Goal: Information Seeking & Learning: Learn about a topic

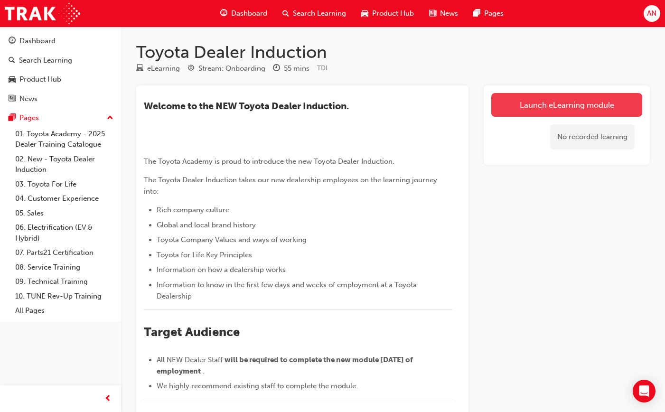
drag, startPoint x: 608, startPoint y: 100, endPoint x: 593, endPoint y: 101, distance: 15.2
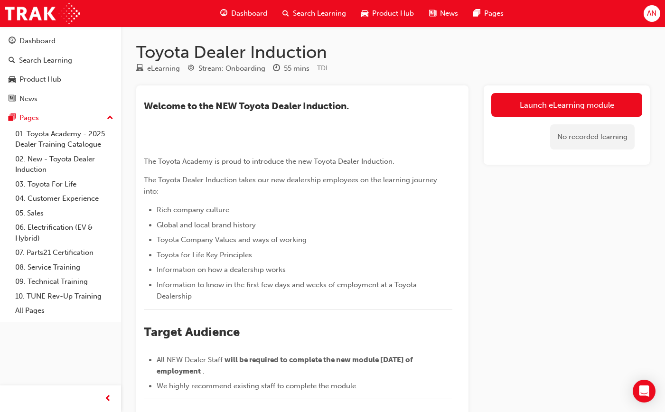
click at [608, 100] on link "Launch eLearning module" at bounding box center [566, 105] width 151 height 24
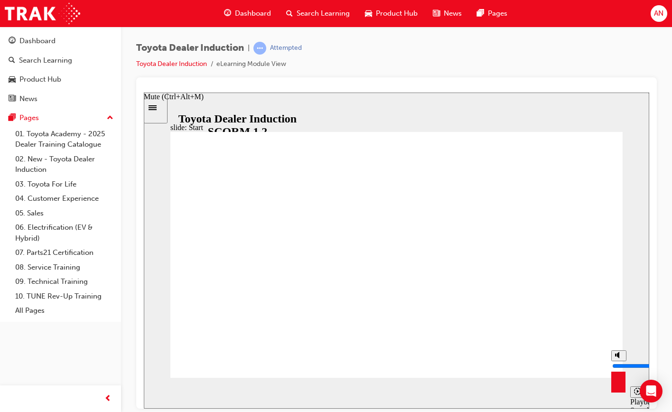
click at [624, 361] on button "Mute (Ctrl+Alt+M)" at bounding box center [618, 355] width 15 height 11
type input "0"
drag, startPoint x: 618, startPoint y: 375, endPoint x: 624, endPoint y: 391, distance: 17.1
click at [624, 369] on input "volume" at bounding box center [642, 365] width 61 height 8
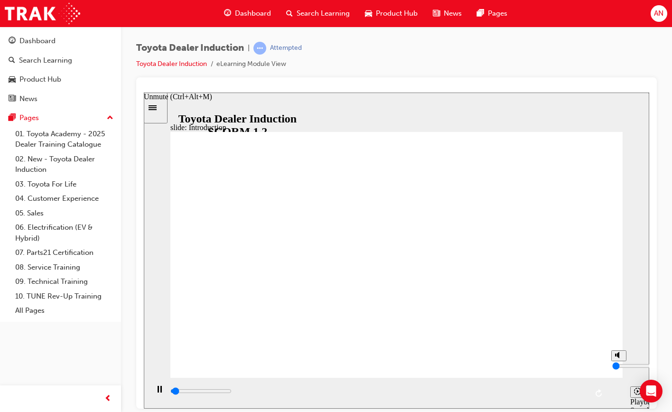
click at [617, 388] on div "misc controls" at bounding box center [618, 379] width 14 height 36
type input "2200"
type input "2"
type input "2200"
type input "3"
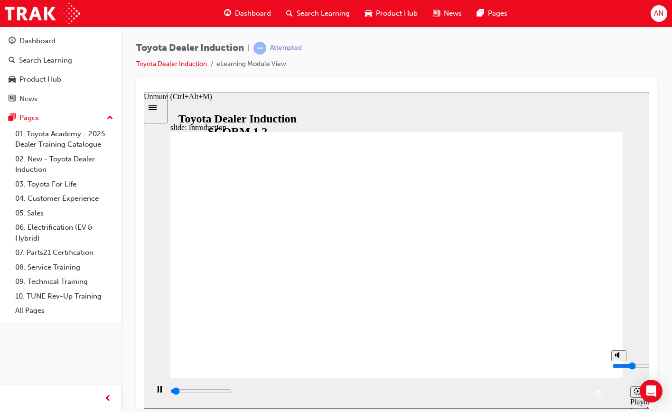
type input "2200"
type input "4"
type input "2200"
type input "6"
type input "2400"
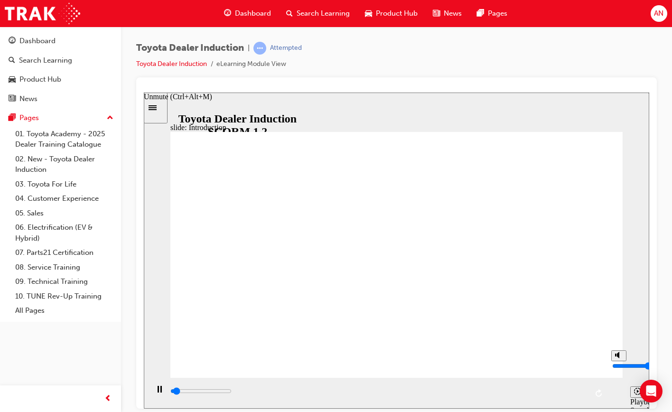
type input "7"
type input "2500"
type input "8"
type input "3100"
type input "7"
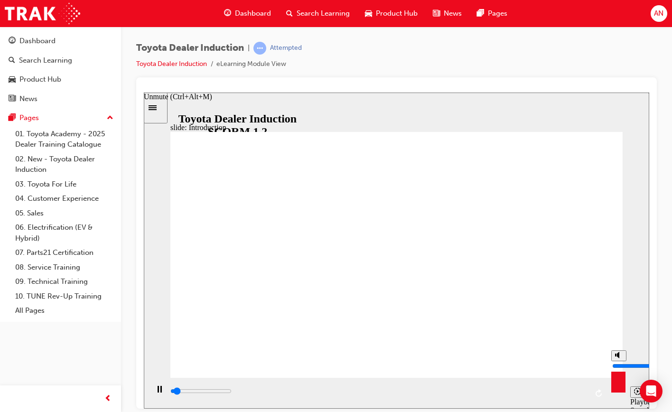
type input "3100"
type input "6"
type input "3100"
type input "4"
type input "3100"
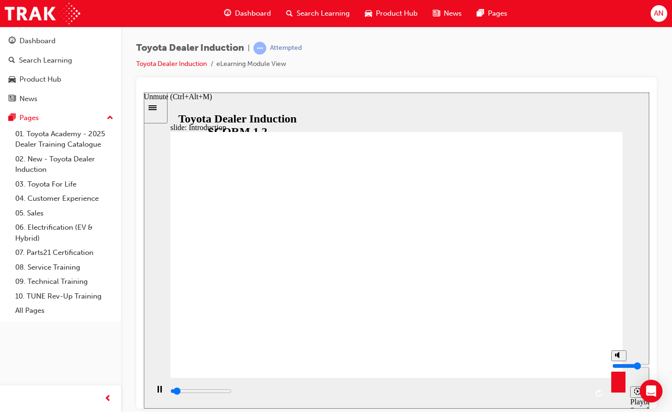
type input "3"
type input "3200"
type input "2"
type input "3200"
type input "1"
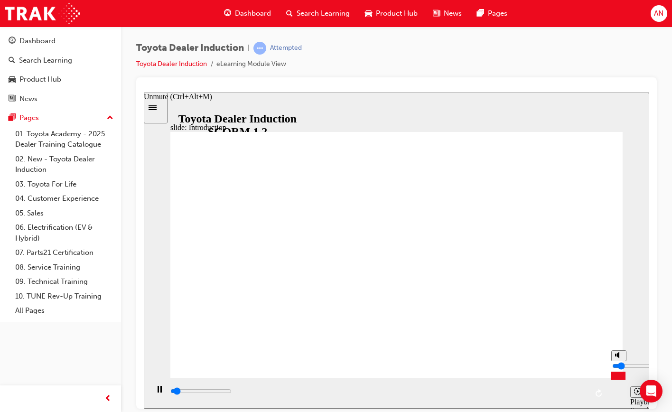
type input "3200"
type input "0"
drag, startPoint x: 618, startPoint y: 371, endPoint x: 618, endPoint y: 378, distance: 6.2
click at [618, 369] on input "volume" at bounding box center [642, 365] width 61 height 8
click at [157, 388] on icon "Pause (Ctrl+Alt+P)" at bounding box center [159, 388] width 4 height 7
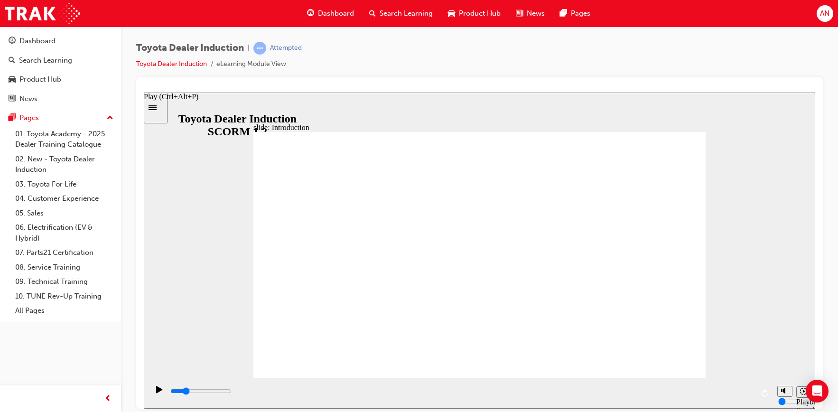
drag, startPoint x: 160, startPoint y: 387, endPoint x: 189, endPoint y: 376, distance: 30.8
click at [160, 387] on div "Play (Ctrl+Alt+P)" at bounding box center [159, 393] width 16 height 16
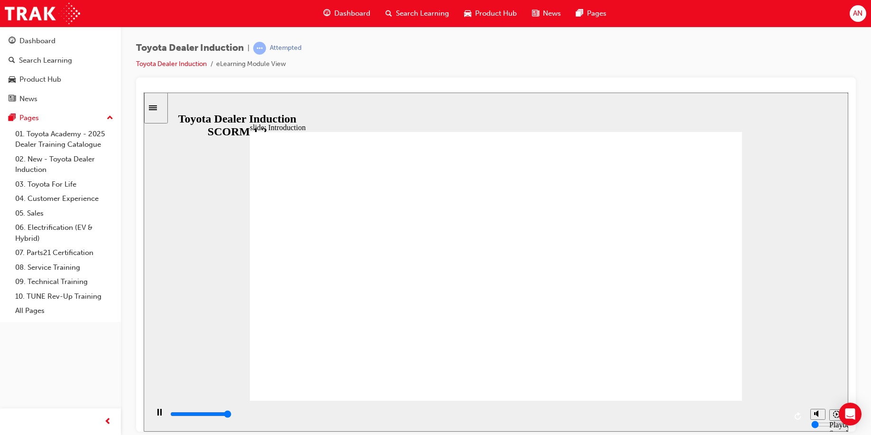
type input "58700"
drag, startPoint x: 814, startPoint y: 398, endPoint x: 814, endPoint y: 390, distance: 7.6
click at [671, 390] on input "volume" at bounding box center [842, 388] width 61 height 8
click at [671, 380] on icon "Mute (Ctrl+Alt+M)" at bounding box center [818, 377] width 8 height 7
click at [671, 380] on polygon "Unmute (Ctrl+Alt+M)" at bounding box center [817, 377] width 2 height 7
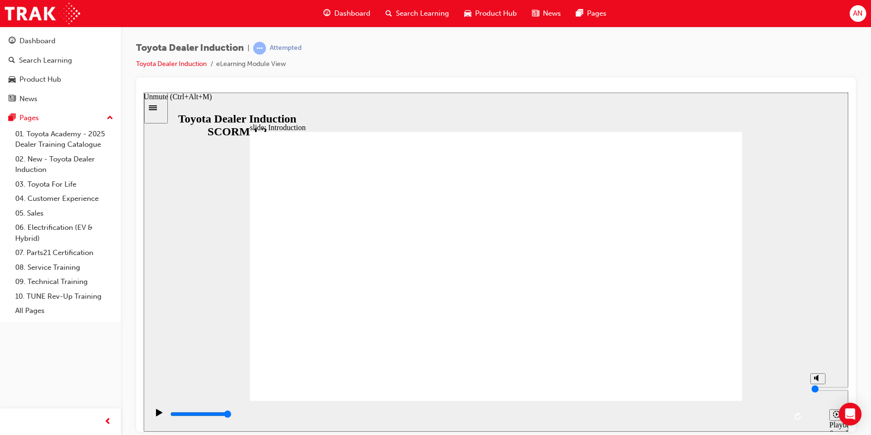
type input "3"
click at [671, 298] on div "slide: Introduction As of January 1st 2024, the term “Guest” is replaced with “…" at bounding box center [496, 261] width 705 height 339
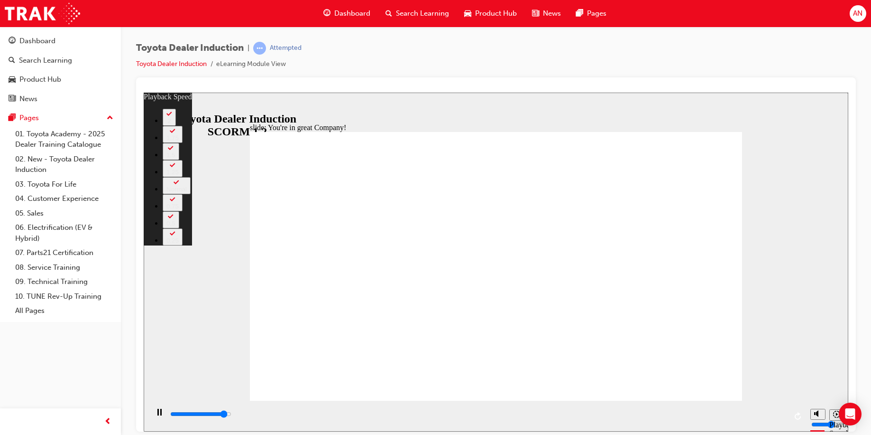
type input "7000"
type input "0"
type input "7300"
type input "0"
type input "7500"
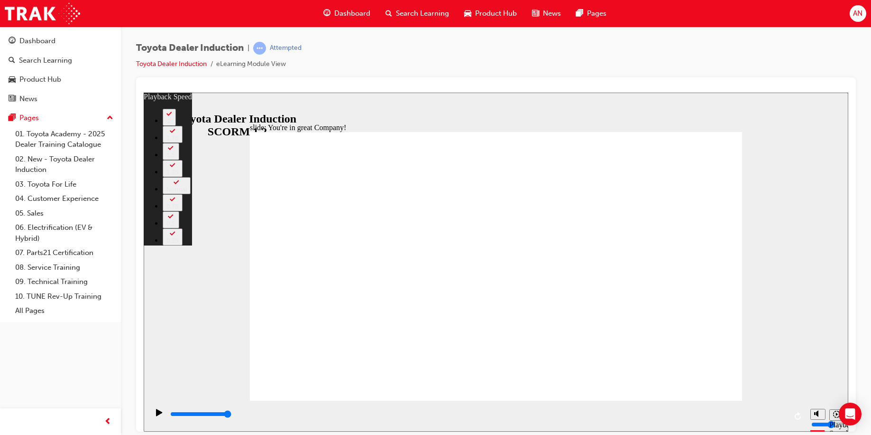
type input "4"
type input "3"
type input "4"
type input "3"
type input "4"
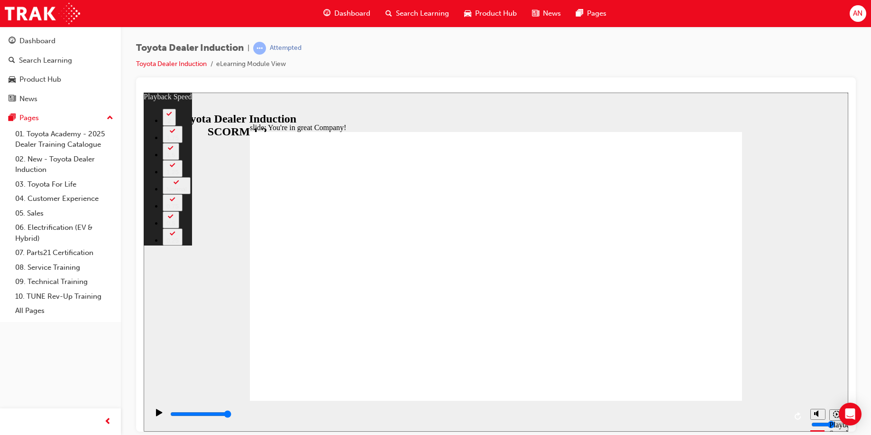
type input "3"
type input "4"
type input "3"
type input "4"
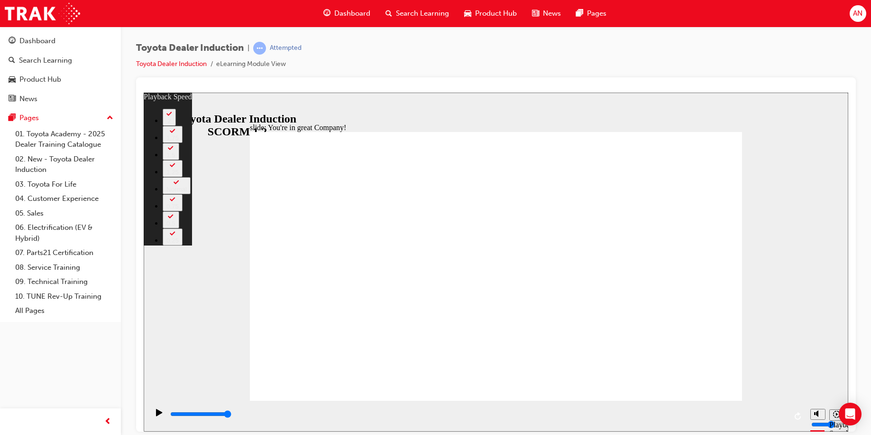
type input "4"
type input "5"
type input "4"
type input "5"
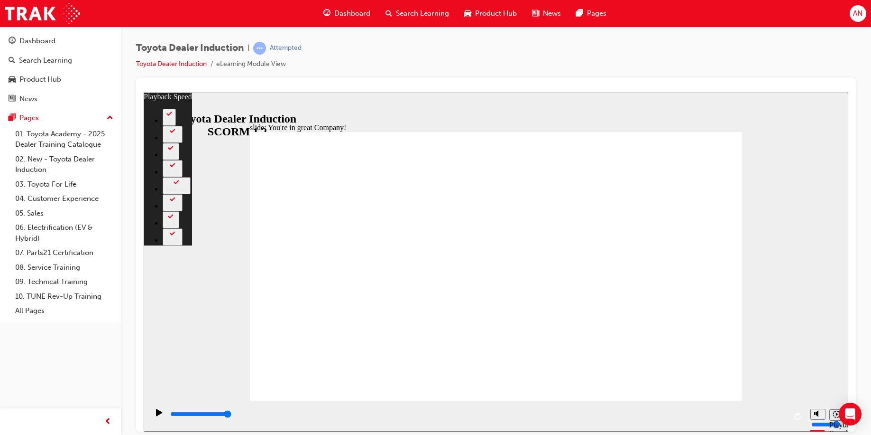
type input "4"
type input "5"
type input "4"
type input "5"
type input "4"
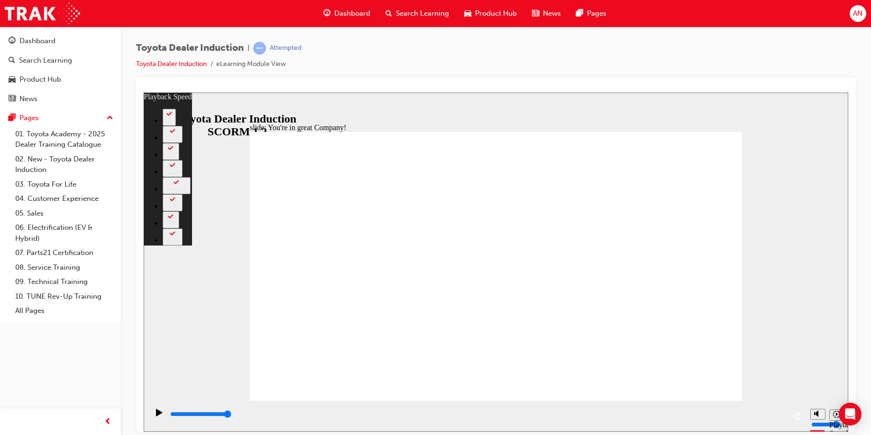
type input "5"
type input "4"
type input "5"
type input "4"
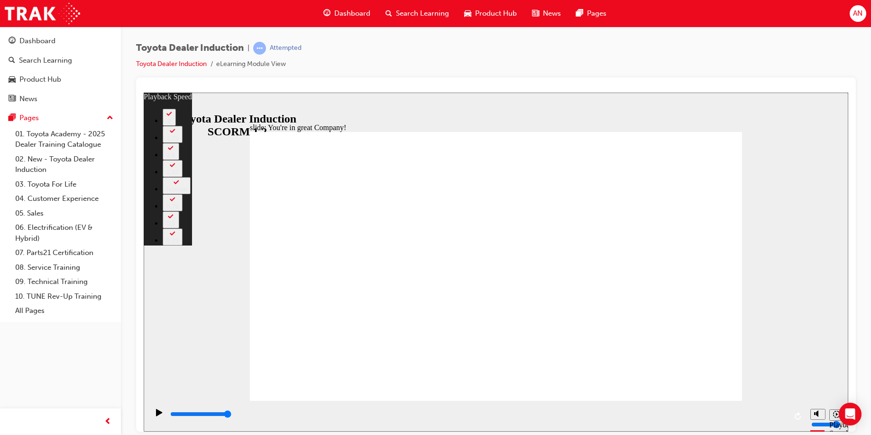
type input "5"
type input "4"
type input "5"
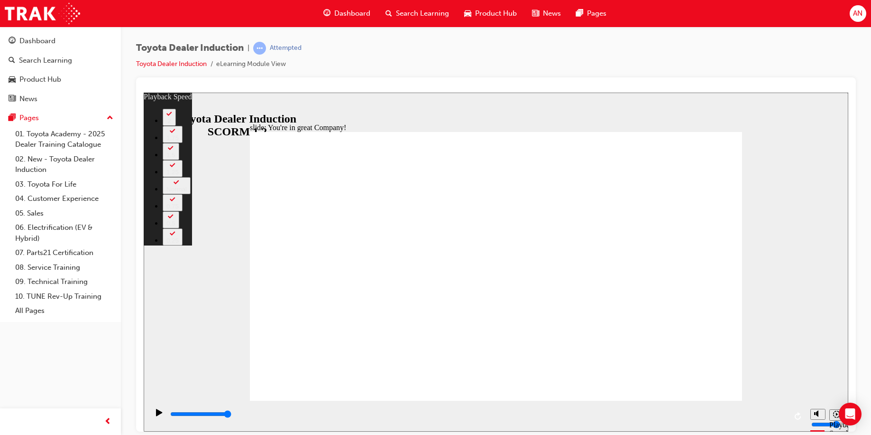
type input "5"
drag, startPoint x: 658, startPoint y: 370, endPoint x: 658, endPoint y: 364, distance: 5.7
click at [671, 335] on div "slide: You're in great Company! playback speed 2 1.75 1.5 1.25 Normal 0.75 0.5 …" at bounding box center [496, 261] width 705 height 339
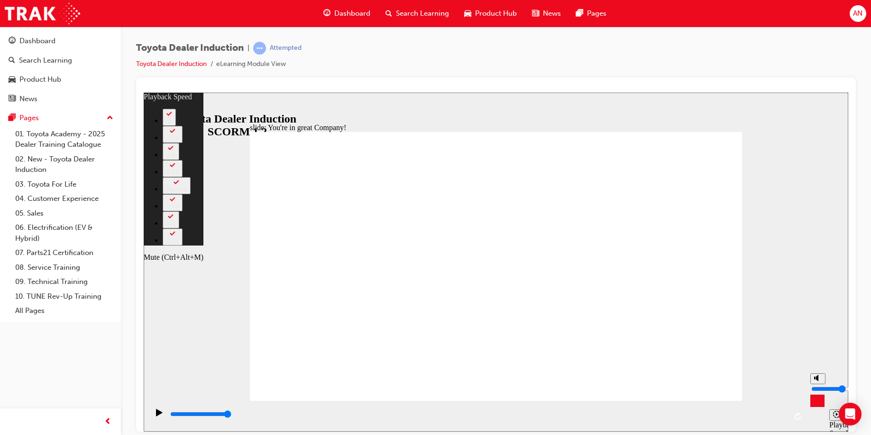
type input "13"
type input "3"
type input "13"
type input "3"
type input "13"
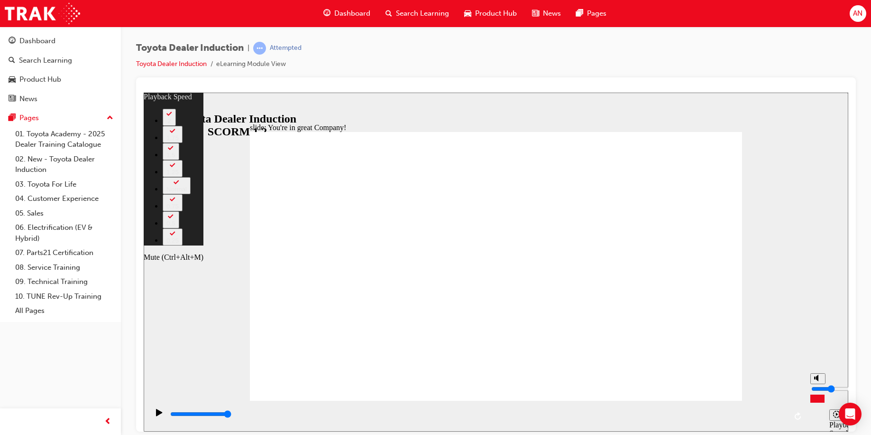
type input "2"
type input "13"
type input "2"
type input "13"
type input "1"
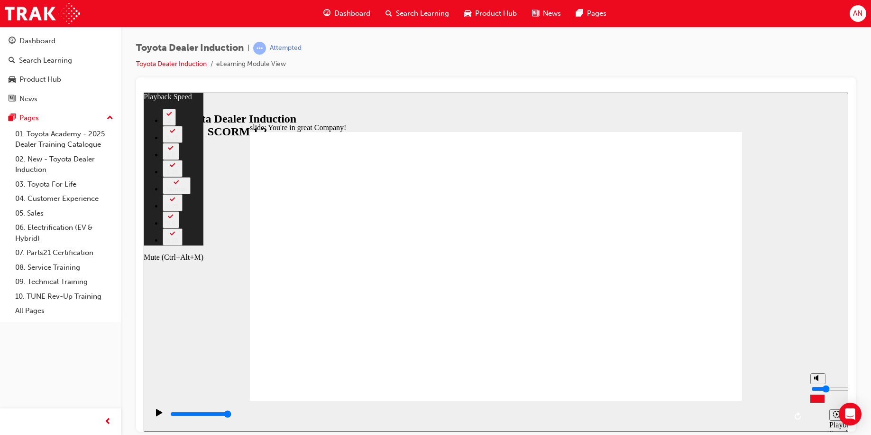
type input "13"
type input "1"
type input "13"
type input "0"
type input "13"
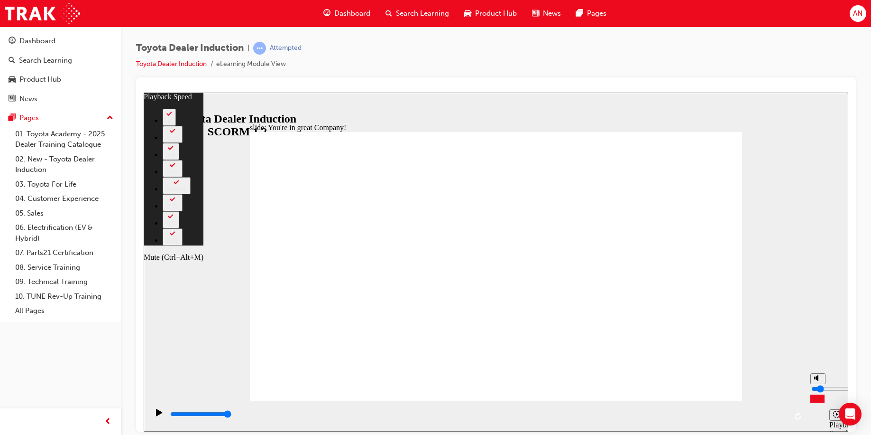
type input "0"
type input "14"
drag, startPoint x: 816, startPoint y: 389, endPoint x: 817, endPoint y: 398, distance: 8.2
type input "0"
click at [671, 392] on input "volume" at bounding box center [842, 388] width 61 height 8
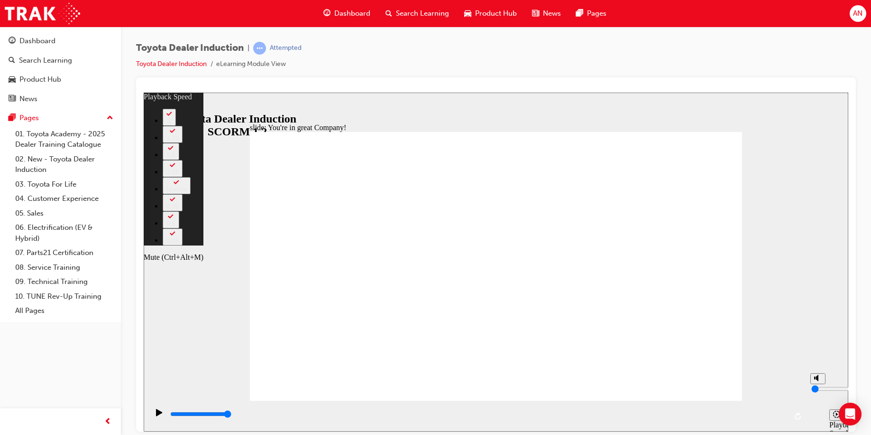
drag, startPoint x: 817, startPoint y: 398, endPoint x: 818, endPoint y: 410, distance: 12.8
click at [671, 392] on input "volume" at bounding box center [842, 388] width 61 height 8
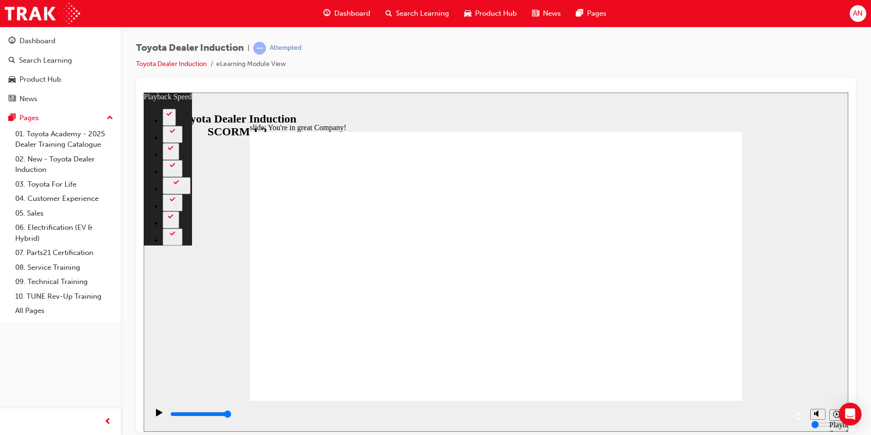
click at [446, 62] on div "Toyota Dealer Induction | Attempted Toyota Dealer Induction eLearning Module Vi…" at bounding box center [496, 60] width 720 height 36
click at [671, 194] on div "slide: You're in great Company! playback speed 2 1.75 1.5 1.25 Normal 0.75 0.5 …" at bounding box center [496, 261] width 705 height 339
click at [671, 351] on div "slide: You're in great Company! playback speed 2 1.75 1.5 1.25 Normal 0.75 0.5 …" at bounding box center [496, 261] width 705 height 339
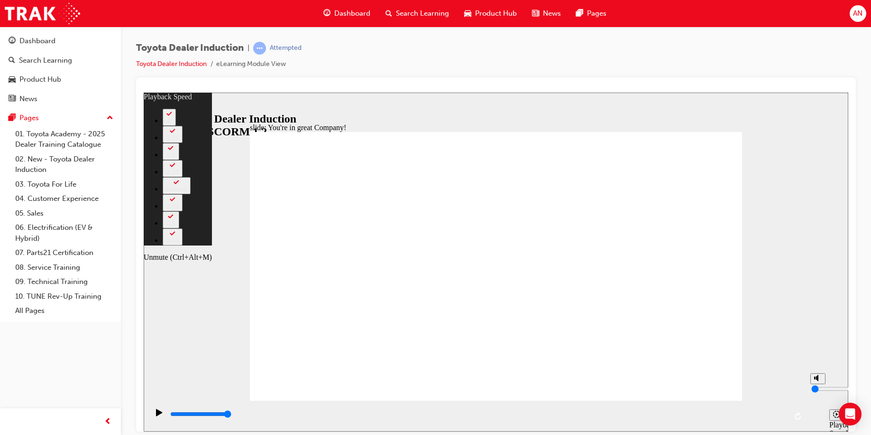
click at [671, 409] on div "misc controls" at bounding box center [818, 401] width 14 height 36
type input "112"
type input "3"
type input "112"
type input "3"
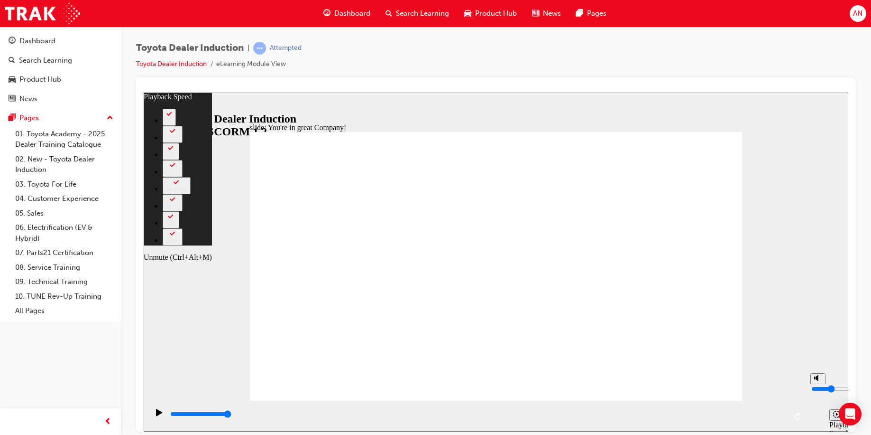
type input "112"
type input "5"
type input "112"
type input "5"
type input "6"
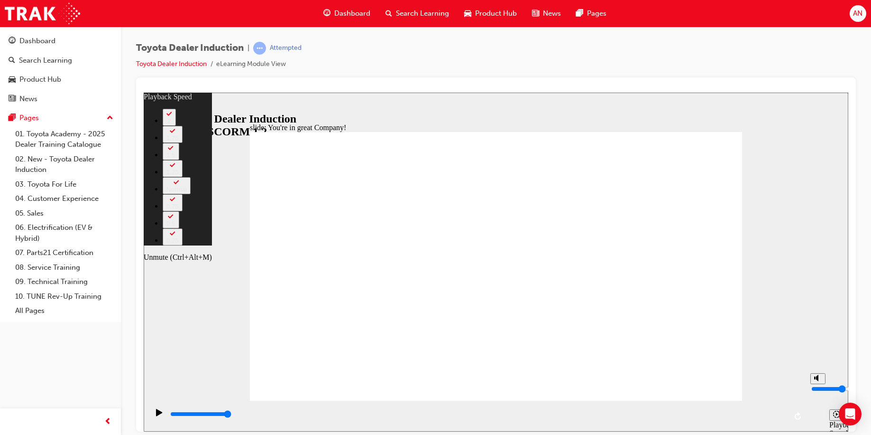
type input "112"
type input "6"
type input "8"
type input "112"
type input "8"
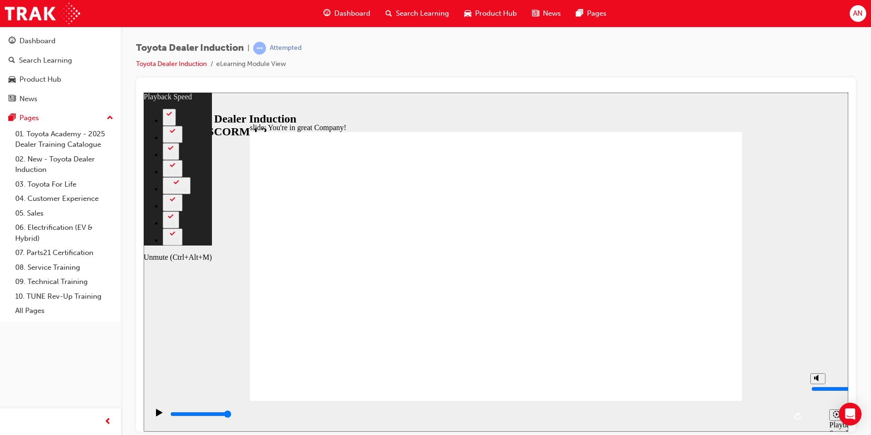
type input "112"
type input "10"
type input "112"
type input "10"
type input "113"
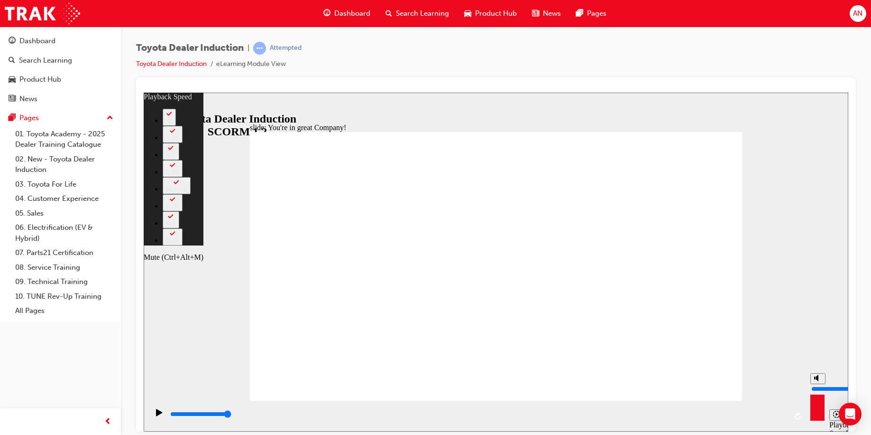
drag, startPoint x: 816, startPoint y: 392, endPoint x: 815, endPoint y: 374, distance: 18.1
type input "10"
click at [671, 384] on input "volume" at bounding box center [842, 388] width 61 height 8
click at [671, 410] on div "misc controls" at bounding box center [818, 401] width 14 height 36
type input "116"
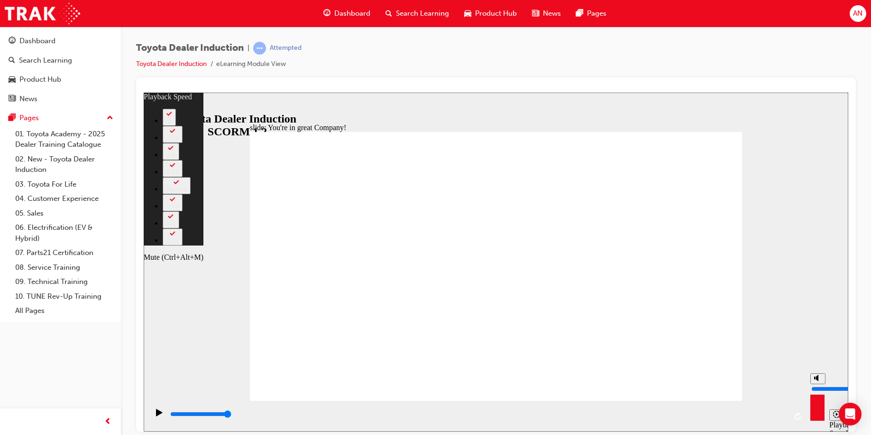
type input "9"
type input "116"
type input "9"
type input "8"
type input "116"
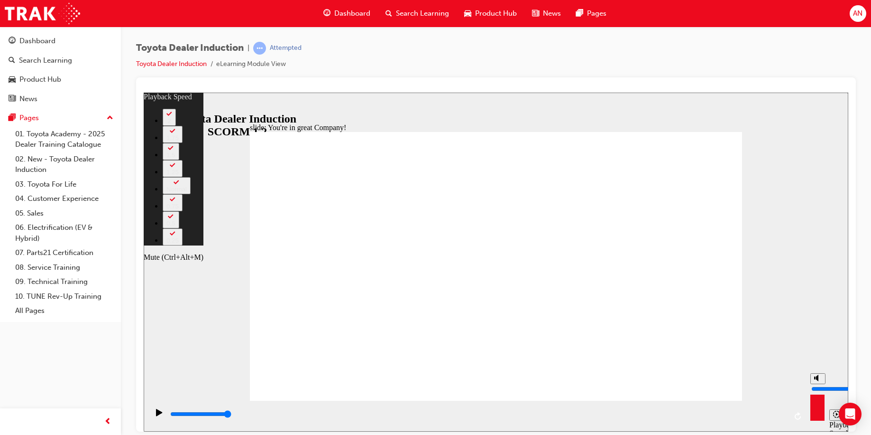
type input "8"
type input "7"
type input "116"
type input "7"
type input "116"
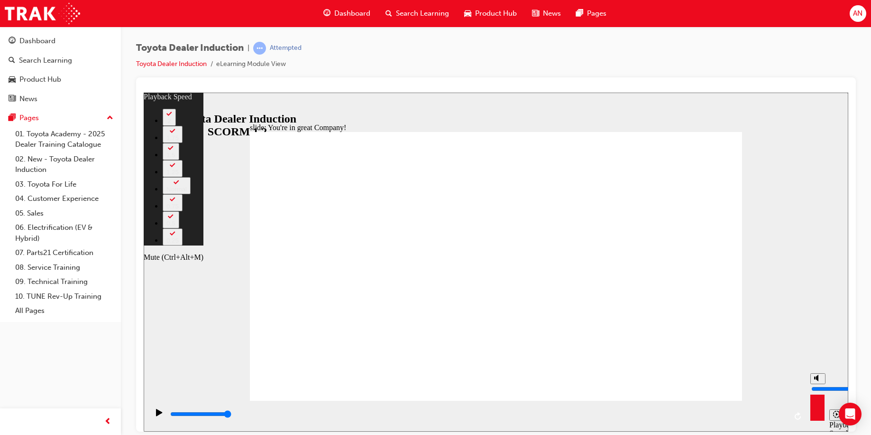
type input "6"
type input "116"
type input "6"
type input "116"
type input "5"
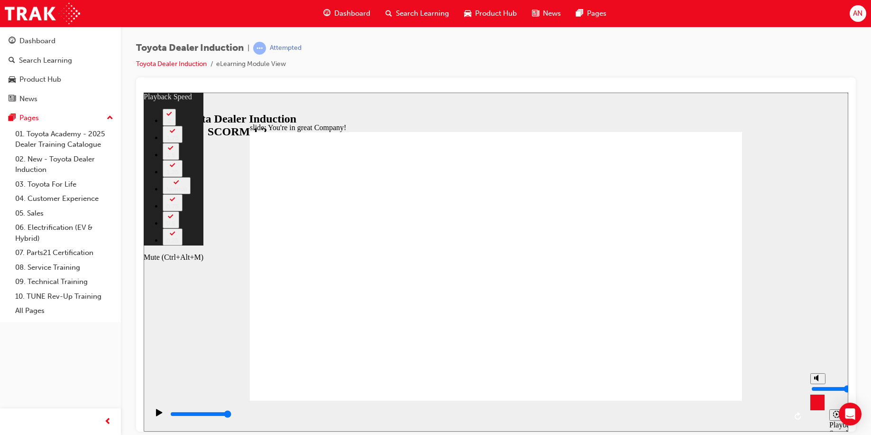
type input "116"
type input "5"
type input "116"
type input "4"
type input "116"
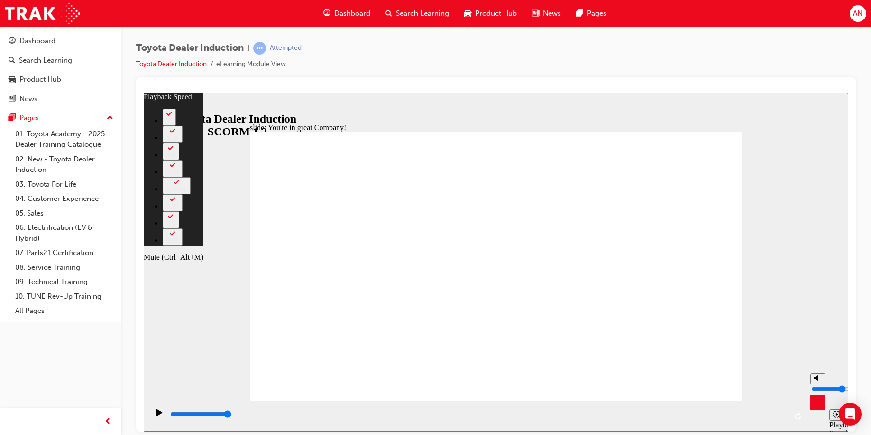
type input "4"
type input "116"
type input "3"
type input "116"
type input "3"
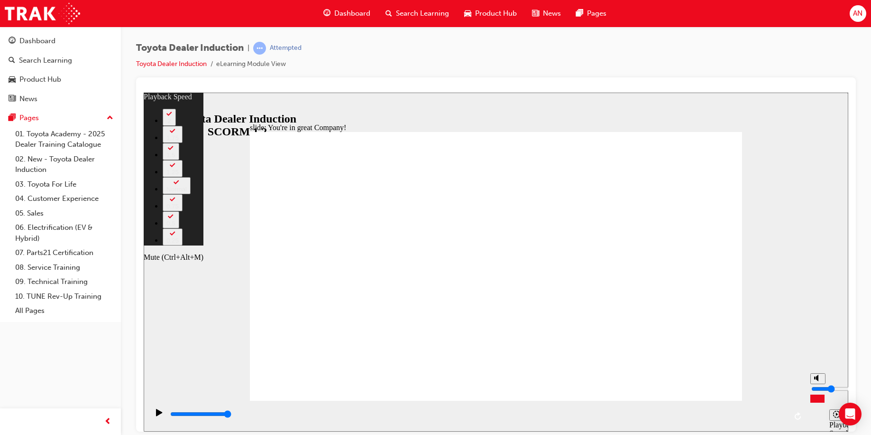
type input "117"
drag, startPoint x: 821, startPoint y: 374, endPoint x: 821, endPoint y: 392, distance: 18.0
type input "3"
click at [671, 392] on input "volume" at bounding box center [842, 388] width 61 height 8
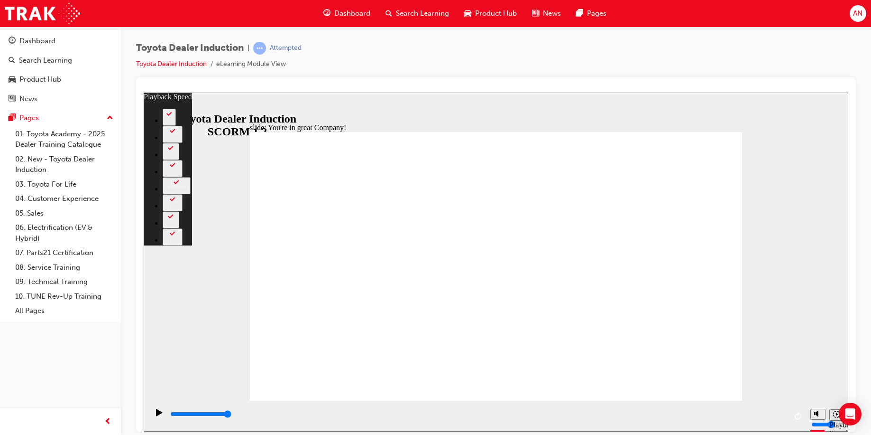
click at [671, 272] on div "slide: You're in great Company! playback speed 2 1.75 1.5 1.25 Normal 0.75 0.5 …" at bounding box center [496, 261] width 705 height 339
click at [671, 362] on div "slide: You're in great Company! playback speed 2 1.75 1.5 1.25 Normal 0.75 0.5 …" at bounding box center [496, 261] width 705 height 339
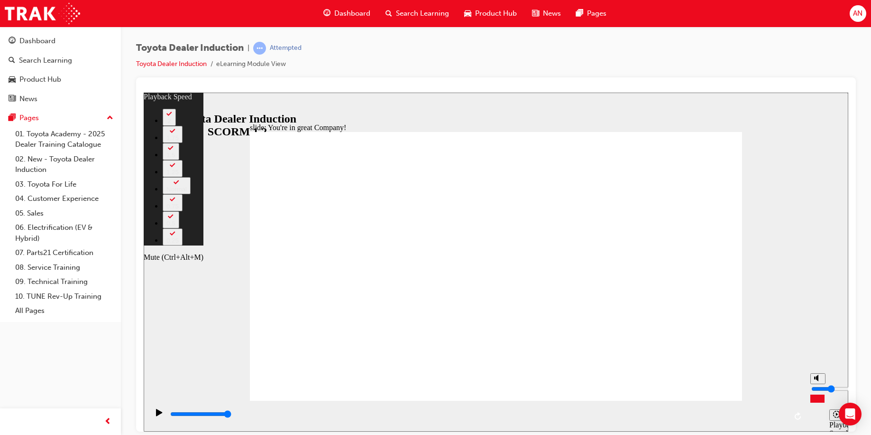
type input "140"
type input "5"
type input "140"
type input "5"
type input "7"
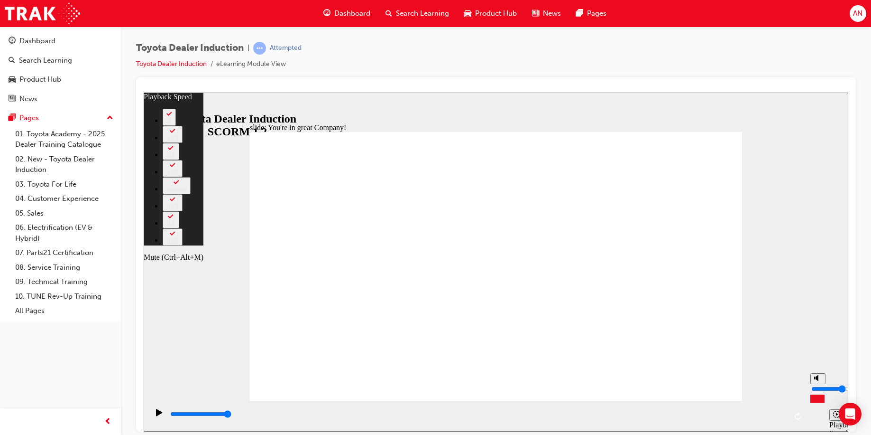
type input "140"
type input "7"
type input "140"
type input "8"
type input "140"
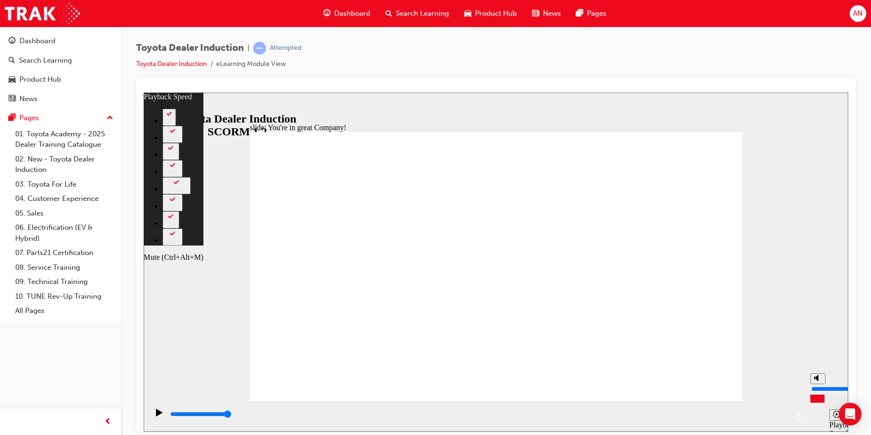
type input "8"
type input "141"
type input "9"
type input "141"
type input "9"
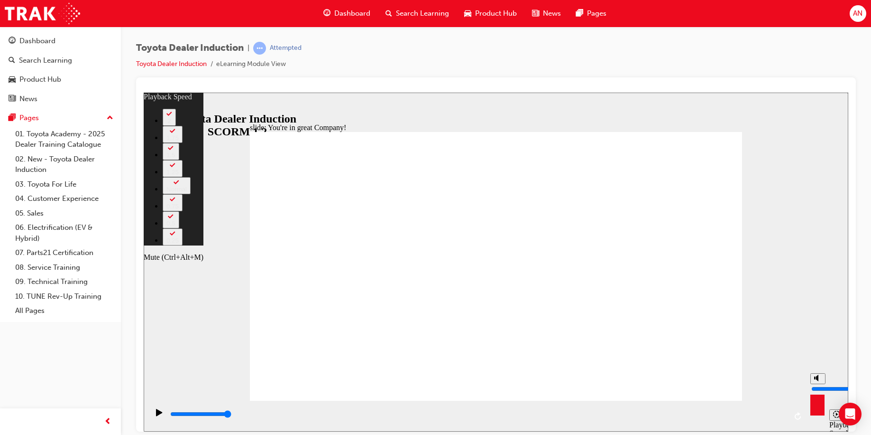
type input "141"
drag, startPoint x: 820, startPoint y: 389, endPoint x: 819, endPoint y: 377, distance: 12.8
type input "9"
click at [671, 384] on input "volume" at bounding box center [842, 388] width 61 height 8
type input "142"
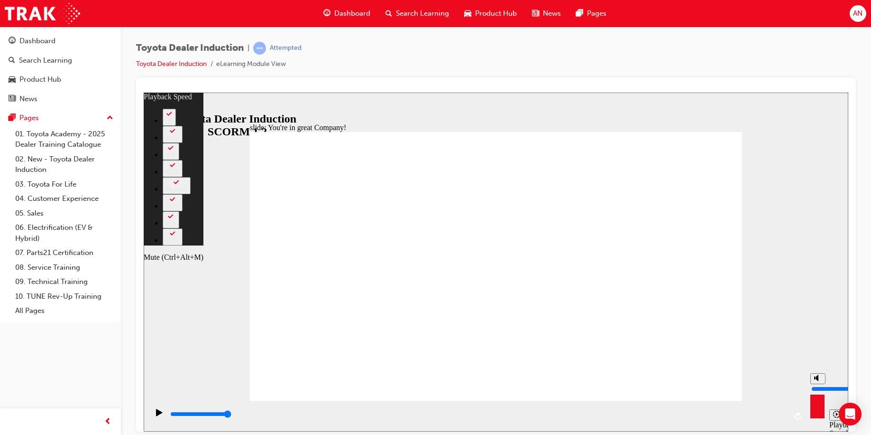
type input "10"
type input "142"
type input "10"
type input "9"
type input "142"
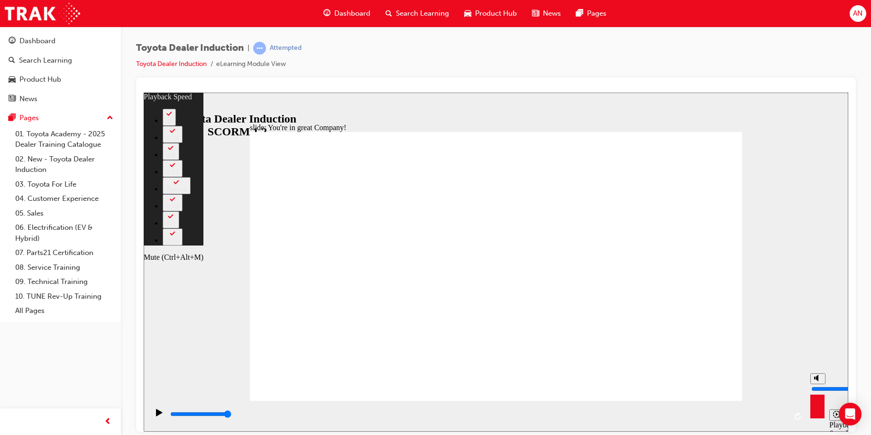
type input "9"
type input "8"
type input "142"
type input "8"
type input "7"
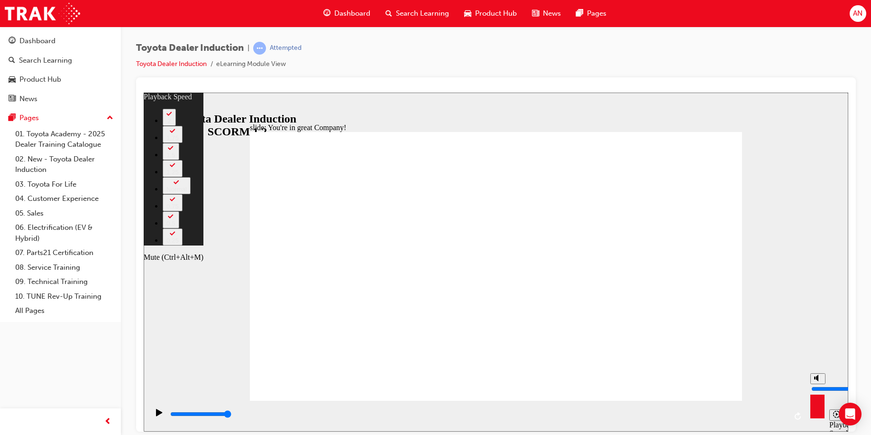
type input "142"
type input "7"
type input "142"
type input "6"
type input "142"
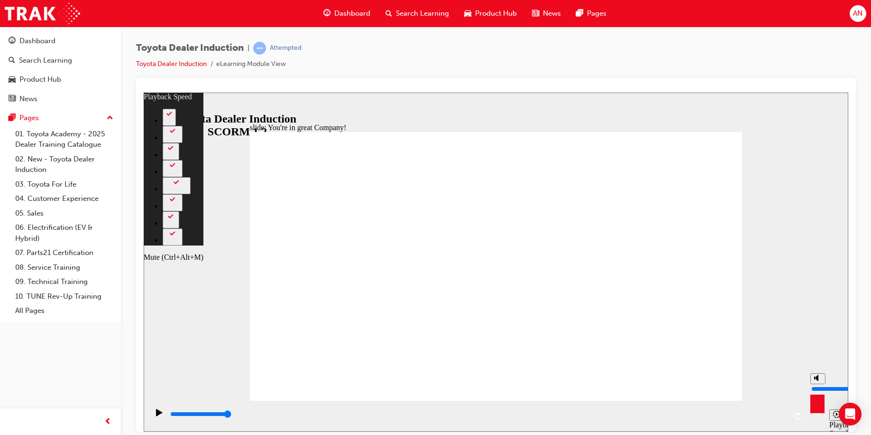
type input "6"
type input "142"
type input "5"
type input "142"
type input "5"
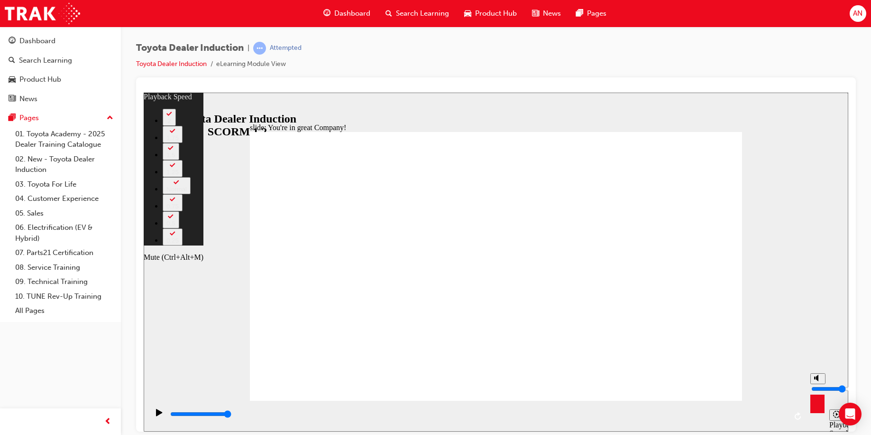
type input "142"
type input "4"
type input "142"
type input "4"
type input "143"
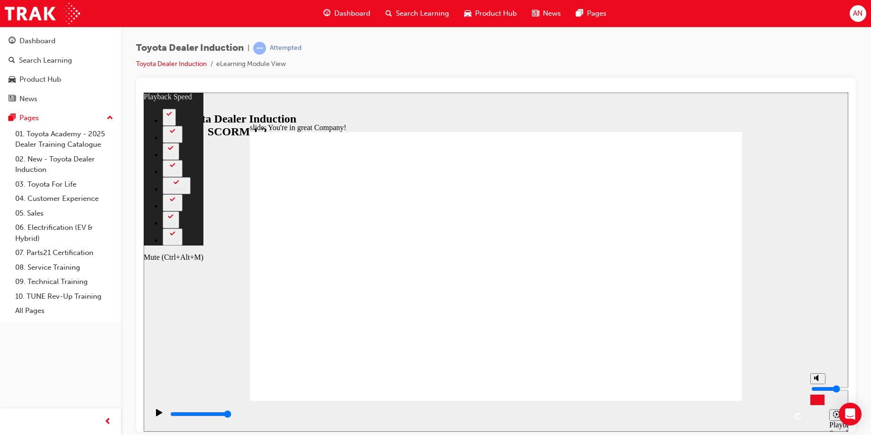
drag, startPoint x: 817, startPoint y: 374, endPoint x: 817, endPoint y: 389, distance: 15.7
type input "4"
click at [671, 389] on input "volume" at bounding box center [842, 388] width 61 height 8
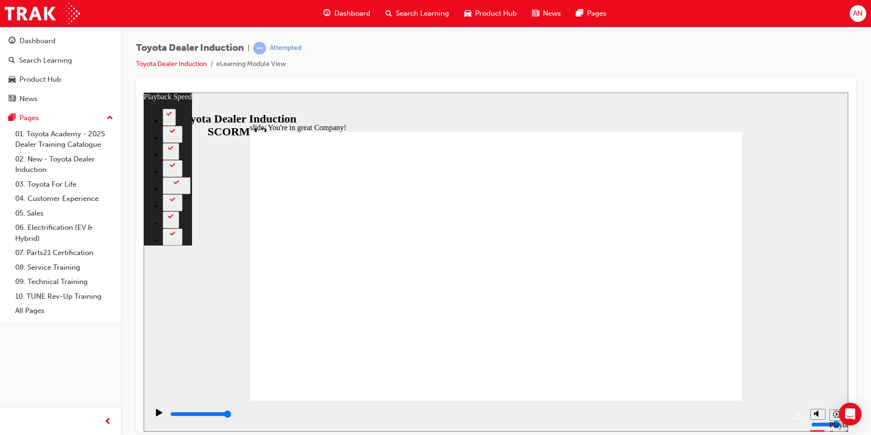
drag, startPoint x: 263, startPoint y: 380, endPoint x: 724, endPoint y: 371, distance: 461.1
type input "154"
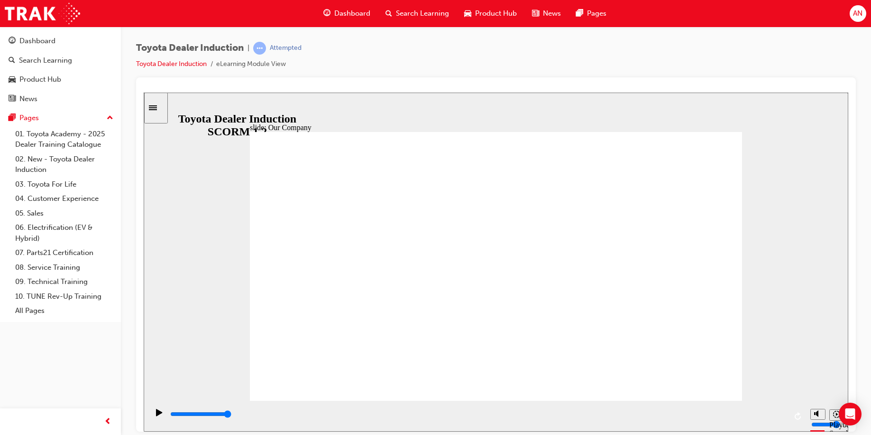
drag, startPoint x: 367, startPoint y: 345, endPoint x: 379, endPoint y: 343, distance: 12.9
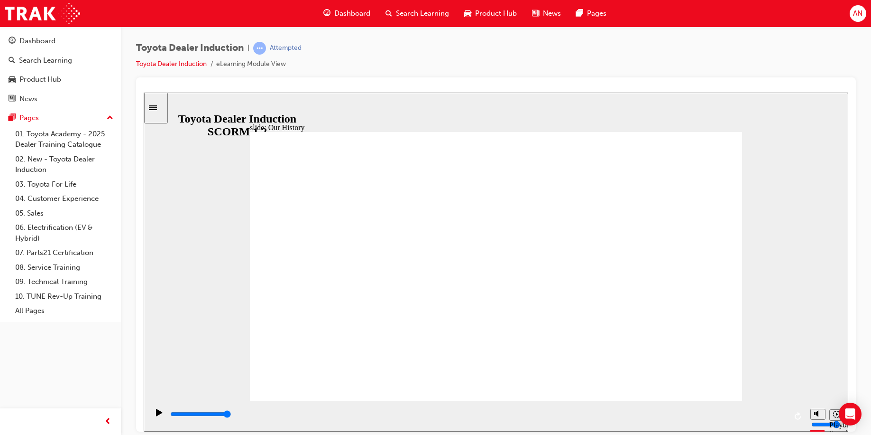
drag, startPoint x: 355, startPoint y: 345, endPoint x: 379, endPoint y: 343, distance: 23.3
drag, startPoint x: 376, startPoint y: 346, endPoint x: 381, endPoint y: 344, distance: 5.6
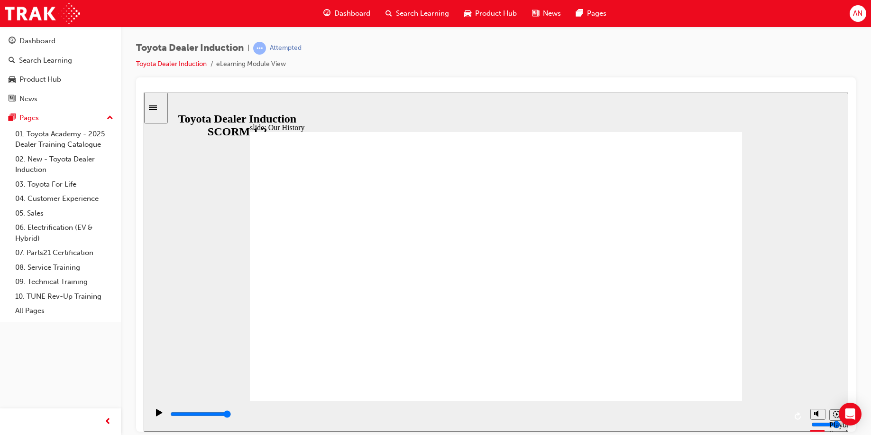
drag, startPoint x: 493, startPoint y: 346, endPoint x: 703, endPoint y: 352, distance: 209.8
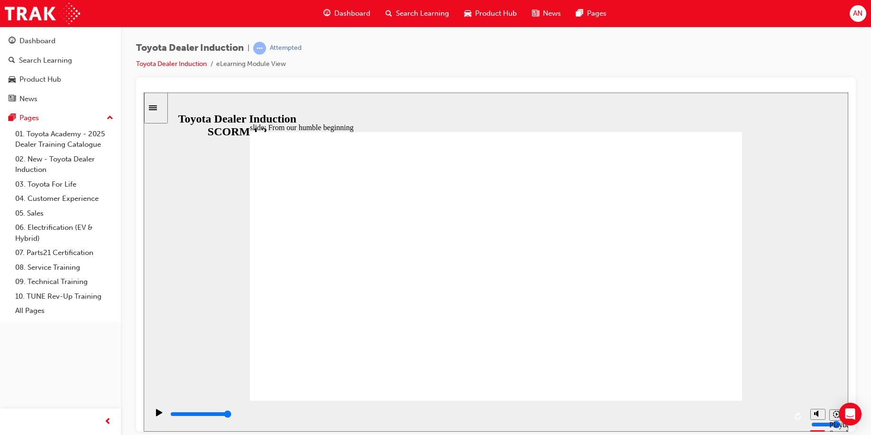
click at [4, 148] on div "01. Toyota Academy - 2025 Dealer Training Catalogue 02. New - Toyota Dealer Ind…" at bounding box center [60, 222] width 113 height 191
type input "25000"
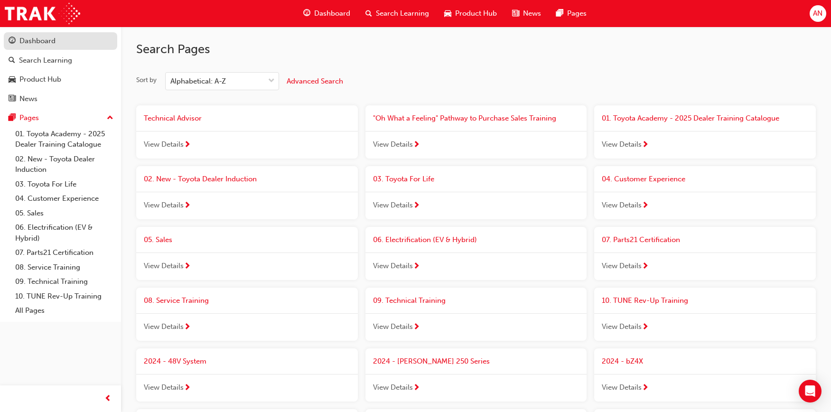
click at [68, 38] on div "Dashboard" at bounding box center [61, 41] width 104 height 12
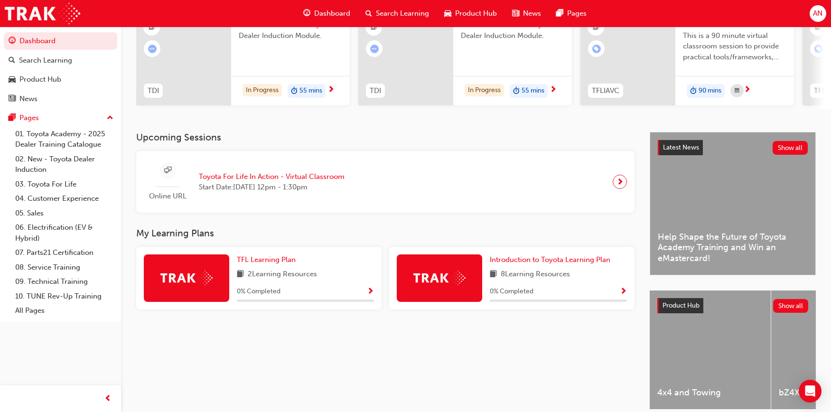
scroll to position [47, 0]
